Goal: Find specific page/section: Find specific page/section

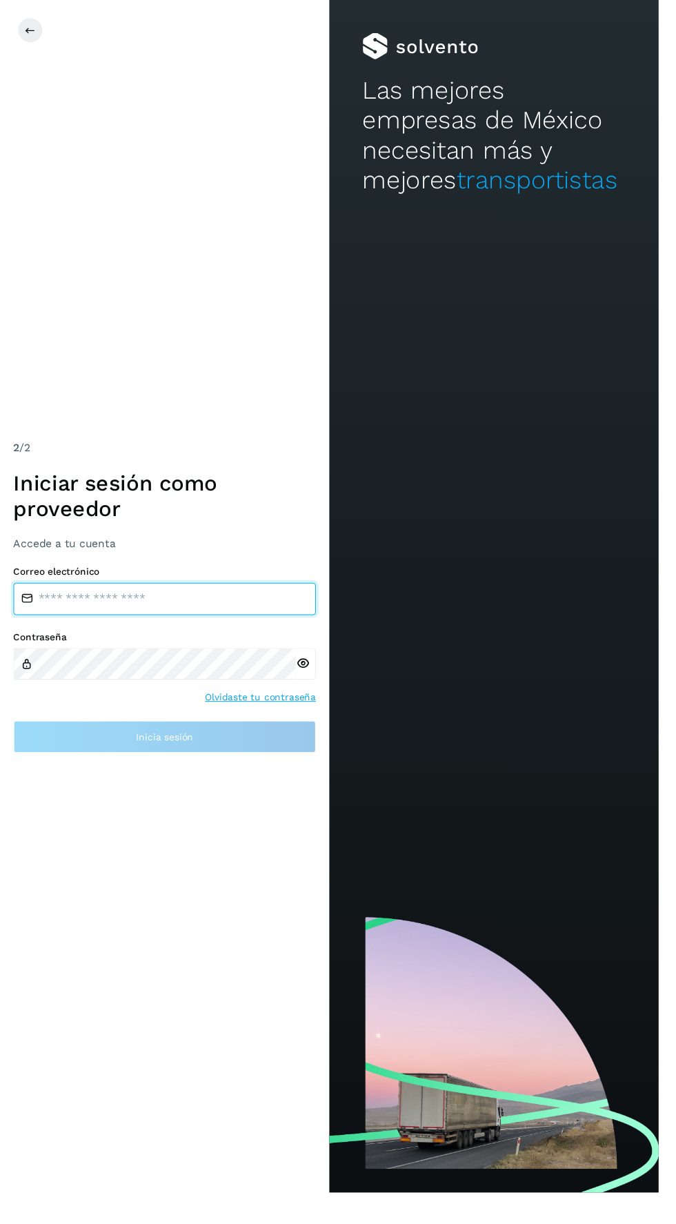
click at [93, 631] on input "email" at bounding box center [169, 614] width 310 height 33
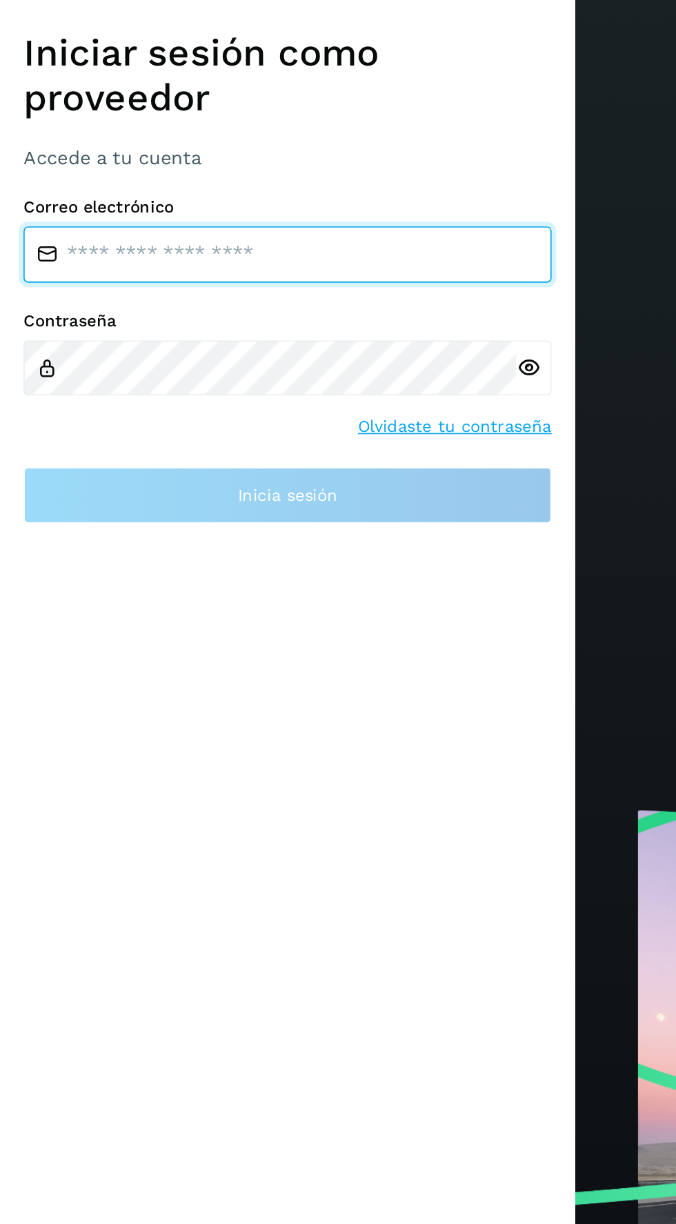
click at [66, 631] on input "email" at bounding box center [169, 614] width 310 height 33
type input "*"
type input "**********"
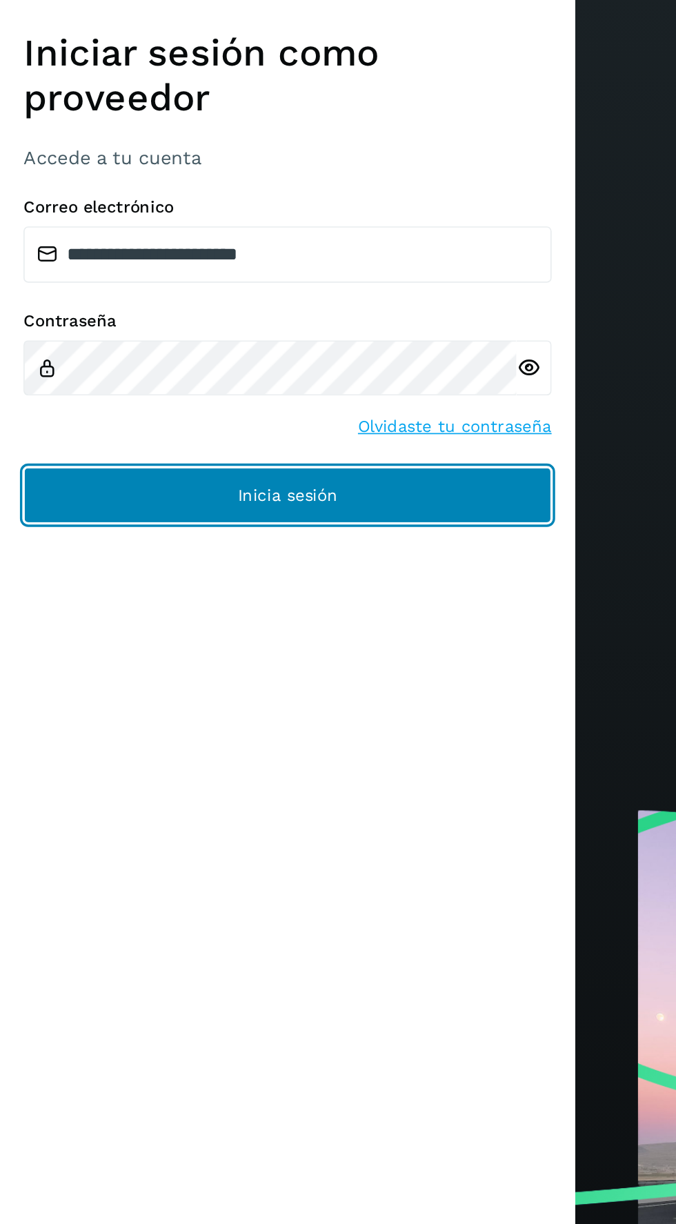
click at [68, 773] on button "Inicia sesión" at bounding box center [169, 756] width 310 height 33
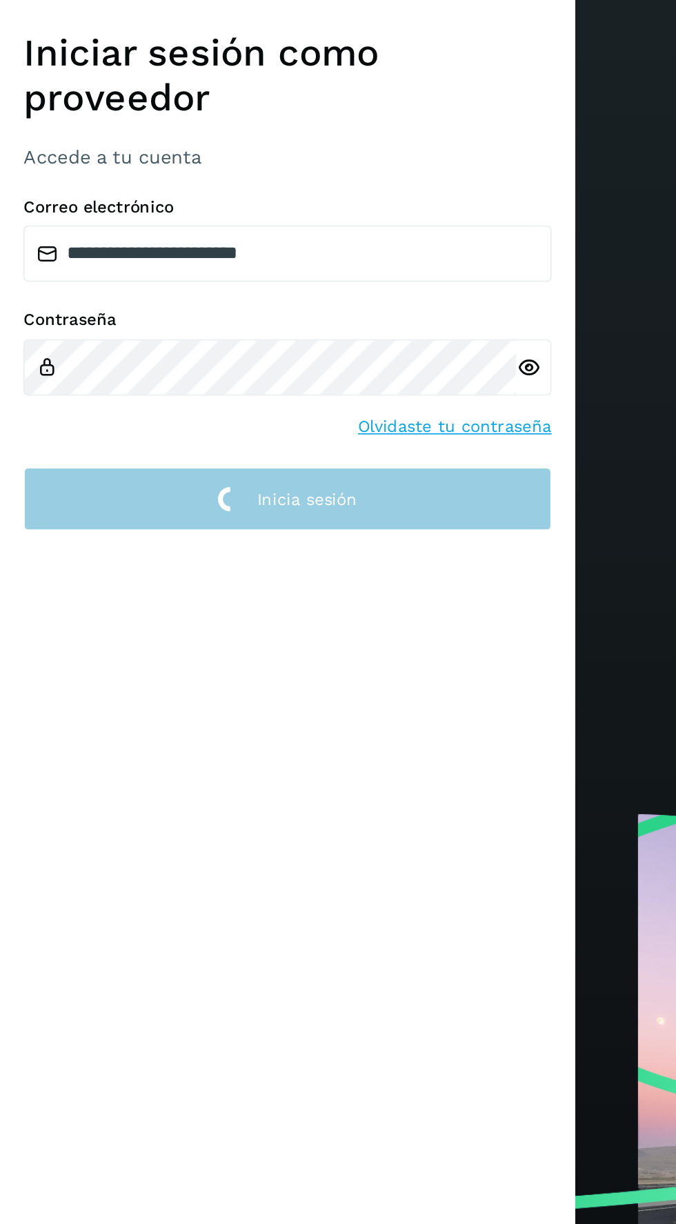
scroll to position [2, 0]
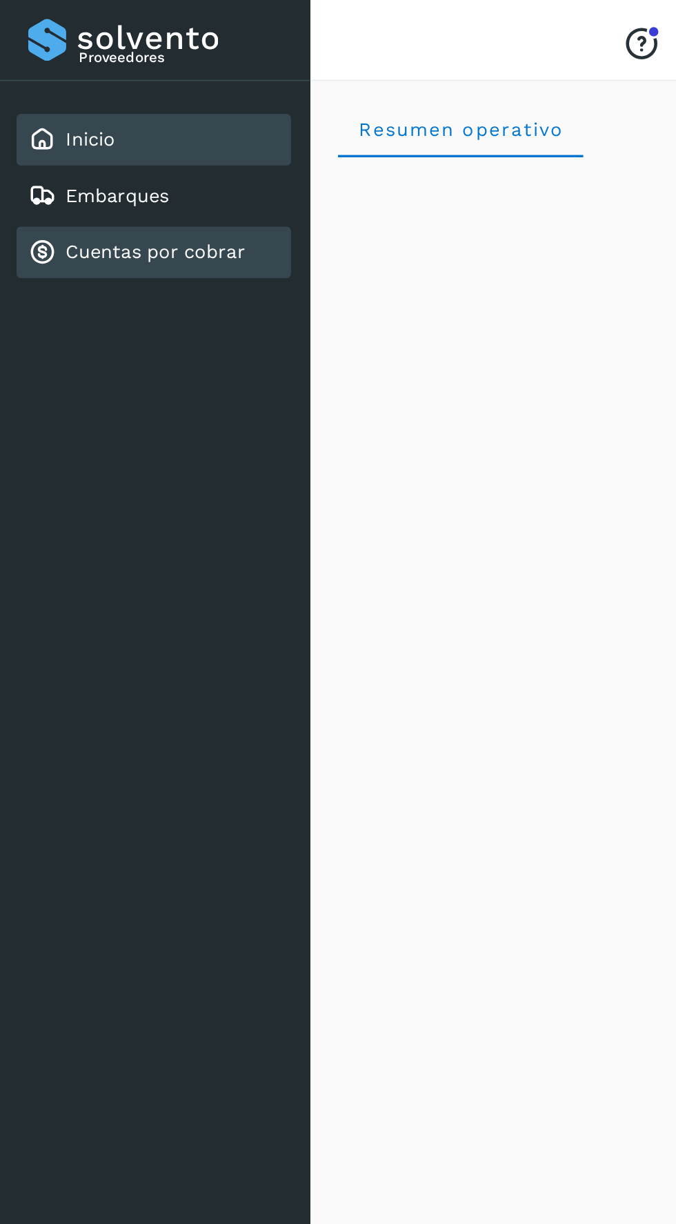
click at [68, 152] on link "Cuentas por cobrar" at bounding box center [92, 147] width 106 height 13
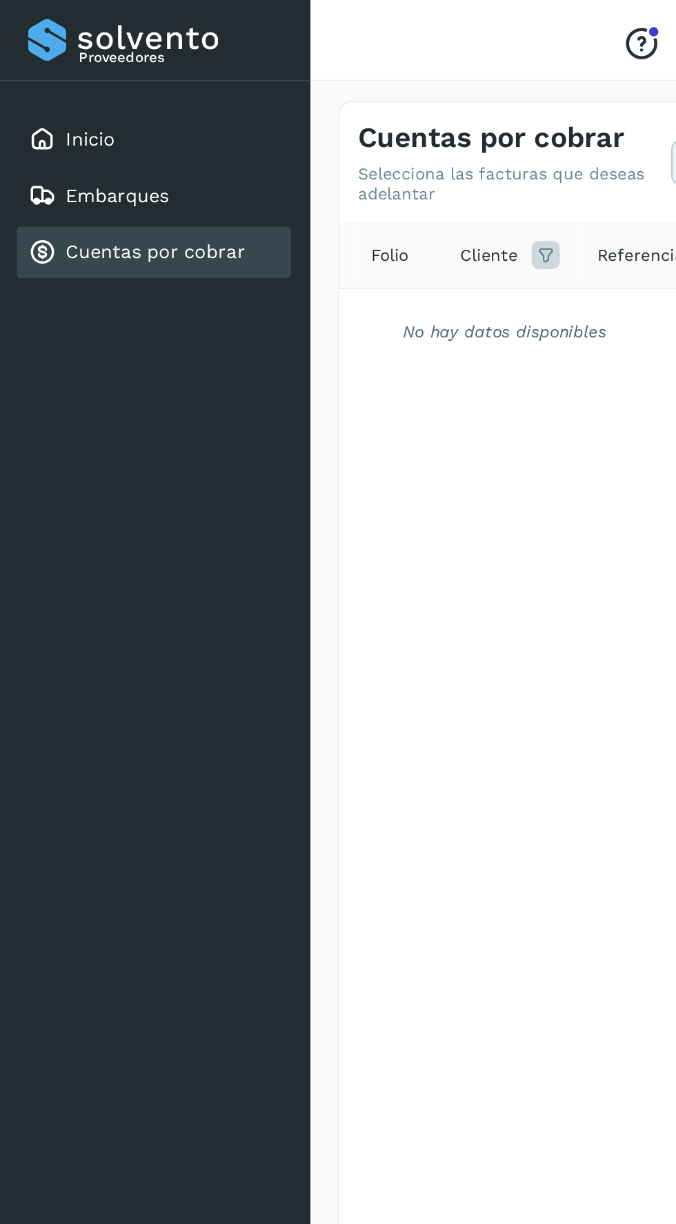
scroll to position [0, 209]
